Goal: Find specific fact: Find specific fact

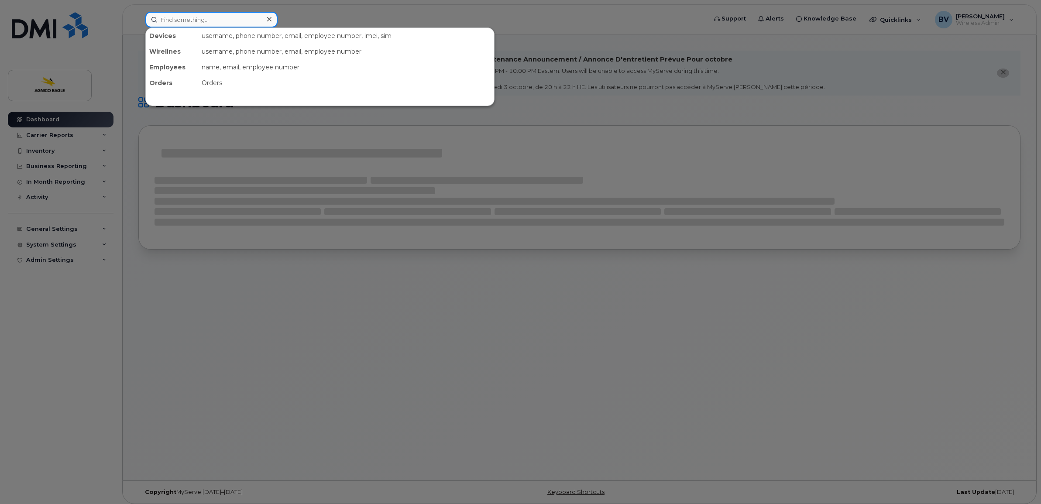
click at [180, 19] on input at bounding box center [211, 20] width 132 height 16
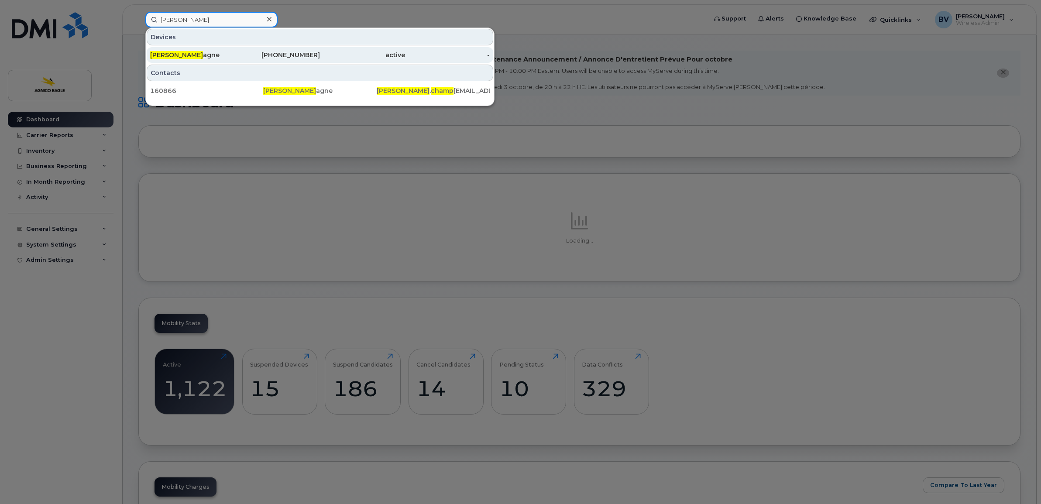
type input "yanick champ"
click at [201, 53] on div "Yanick Champ agne" at bounding box center [192, 55] width 85 height 9
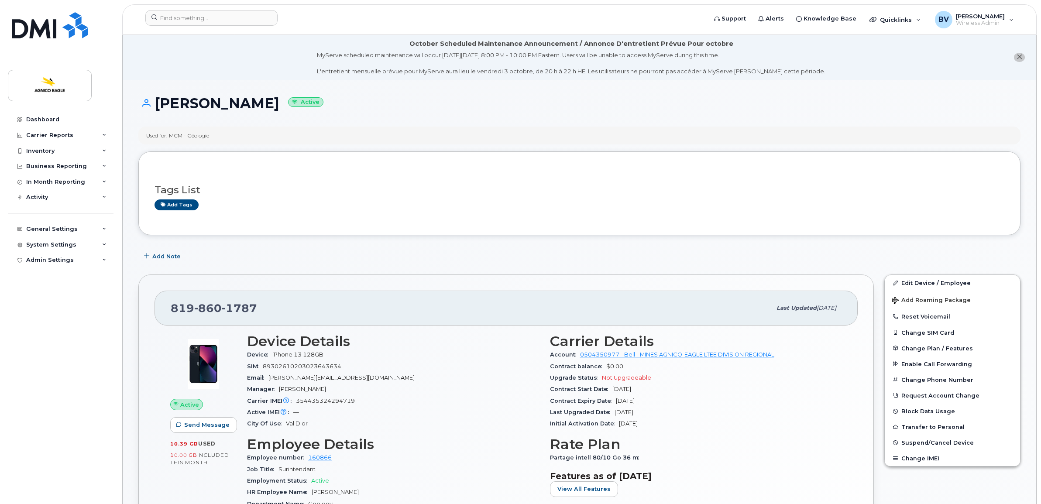
drag, startPoint x: 660, startPoint y: 399, endPoint x: 546, endPoint y: 402, distance: 113.9
click at [546, 402] on div "Carrier Details Account 0504350977 - Bell - MINES AGNICO-EAGLE LTEE DIVISION RE…" at bounding box center [696, 459] width 303 height 262
copy div "Contract Expiry Date [DATE]"
click at [629, 400] on span "[DATE]" at bounding box center [625, 401] width 19 height 7
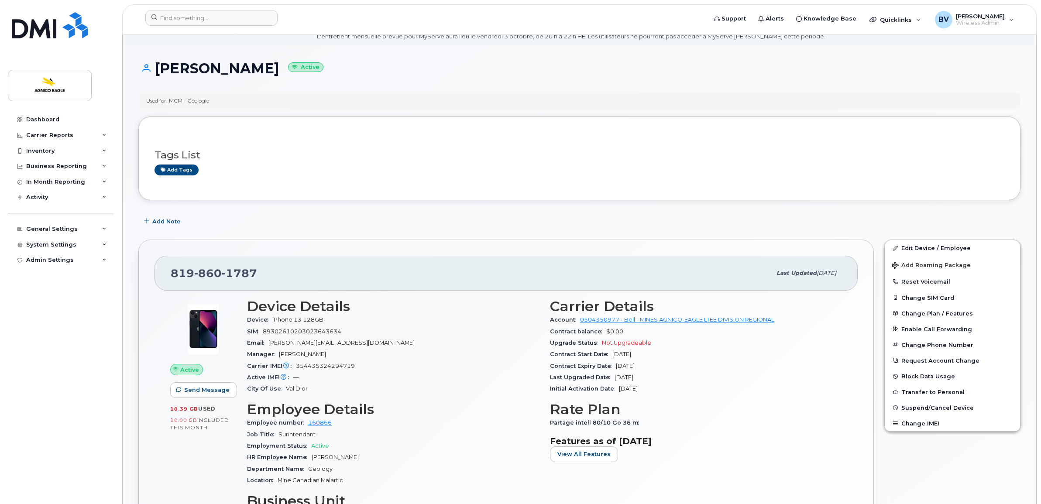
scroll to position [55, 0]
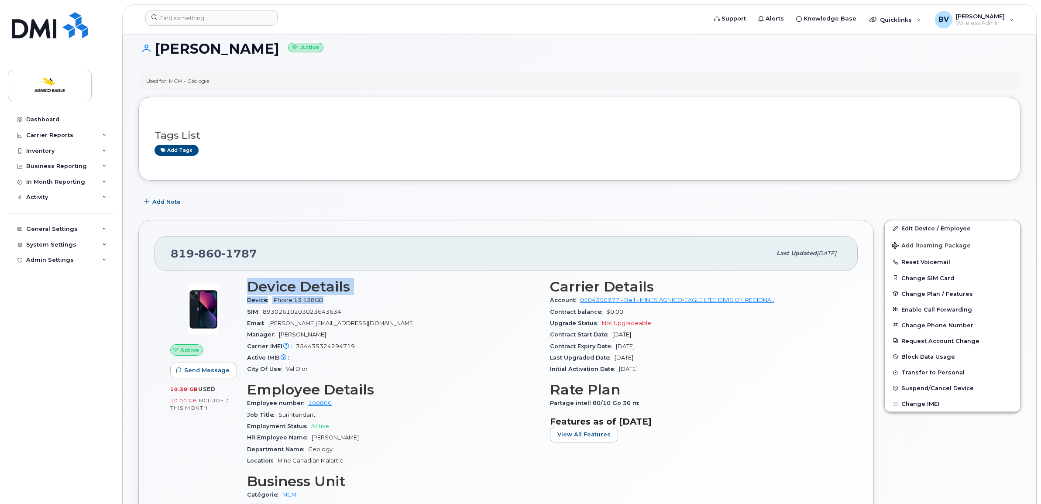
drag, startPoint x: 267, startPoint y: 289, endPoint x: 324, endPoint y: 298, distance: 58.3
click at [324, 298] on section "Device Details Device iPhone 13 128GB SIM [TECHNICAL_ID] Email [PERSON_NAME][EM…" at bounding box center [393, 327] width 292 height 96
click at [326, 302] on span "iPhone 13 128GB" at bounding box center [299, 300] width 55 height 7
